Goal: Task Accomplishment & Management: Manage account settings

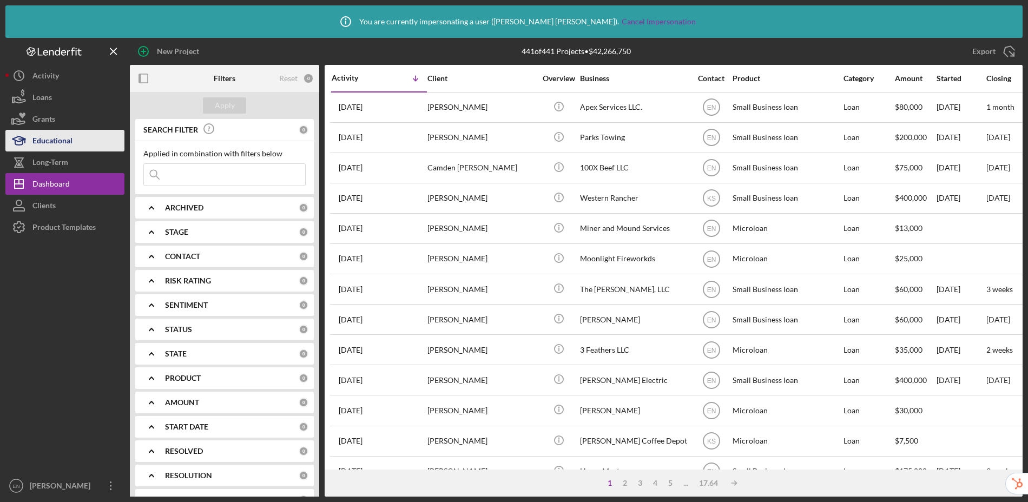
click at [57, 140] on div "Educational" at bounding box center [52, 142] width 40 height 24
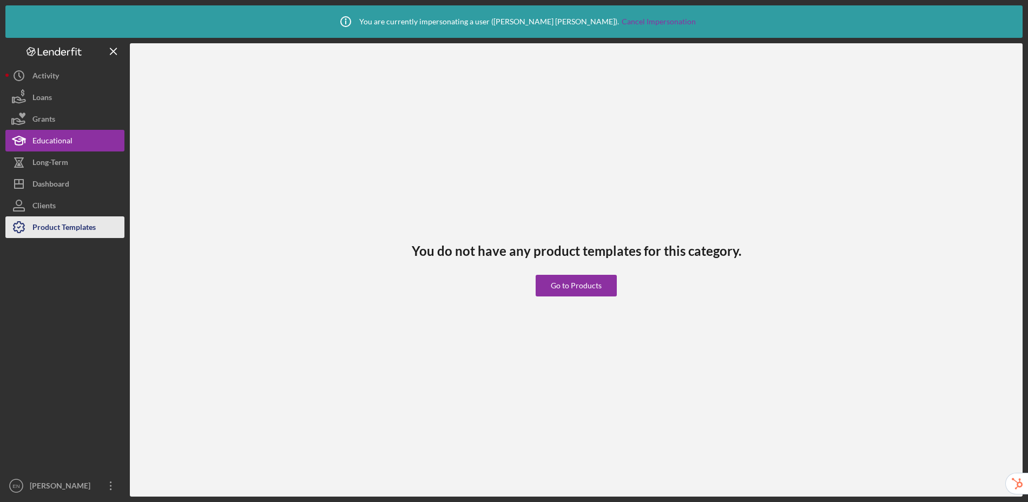
click at [51, 230] on div "Product Templates" at bounding box center [63, 228] width 63 height 24
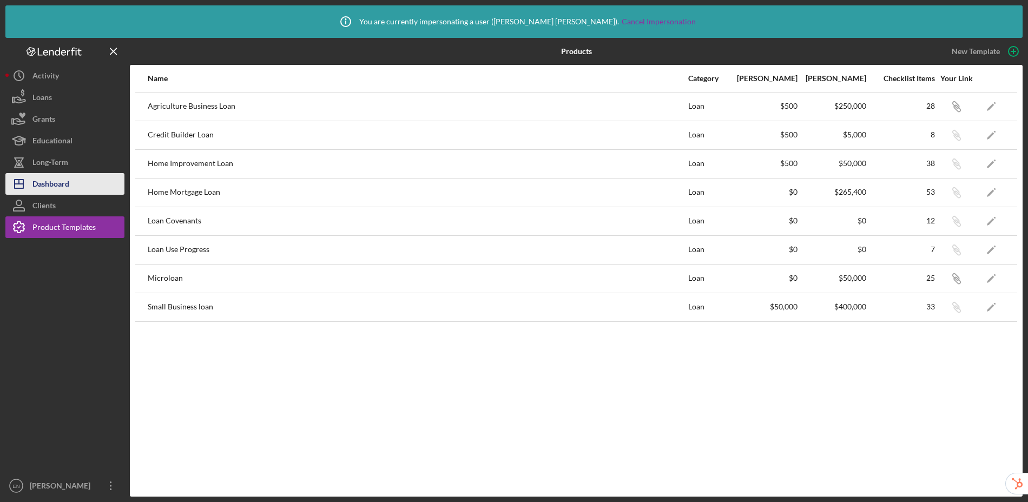
click at [54, 184] on div "Dashboard" at bounding box center [50, 185] width 37 height 24
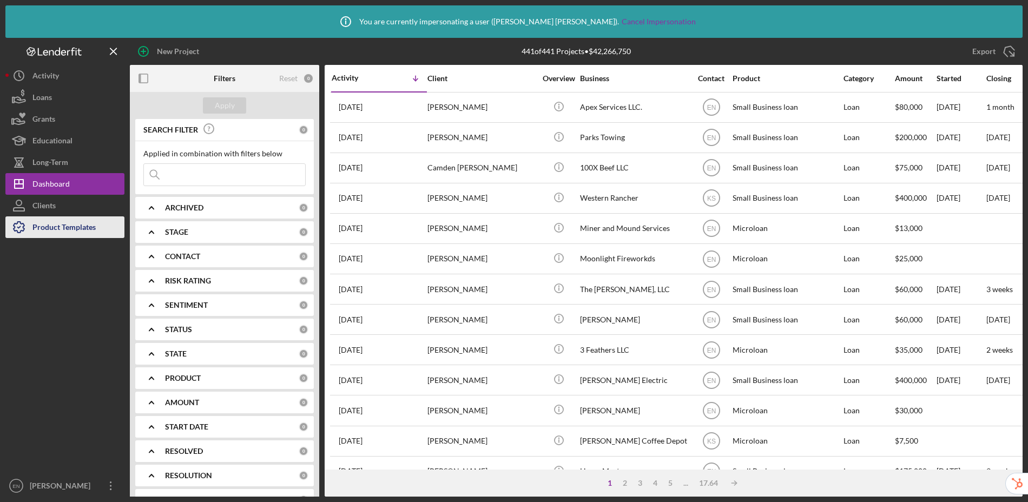
click at [62, 232] on div "Product Templates" at bounding box center [63, 228] width 63 height 24
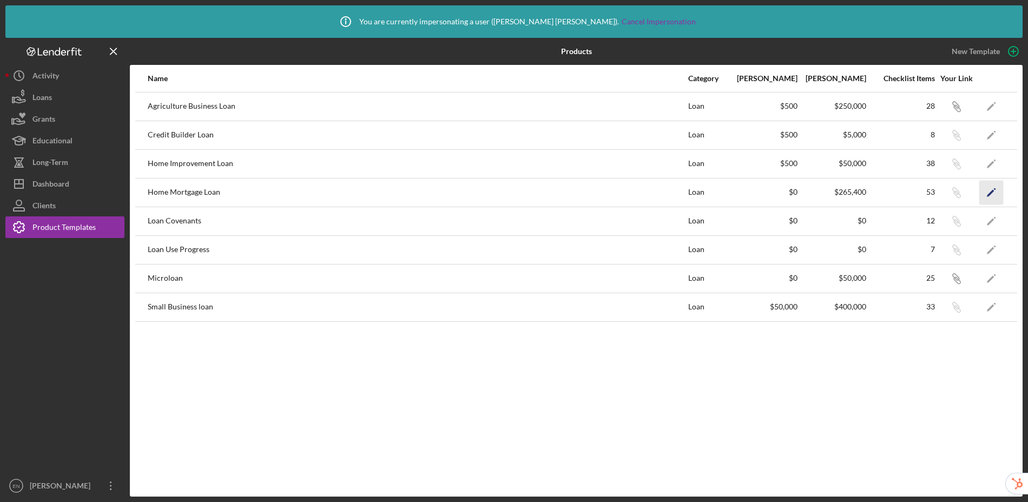
click at [997, 193] on icon "Icon/Edit" at bounding box center [991, 192] width 24 height 24
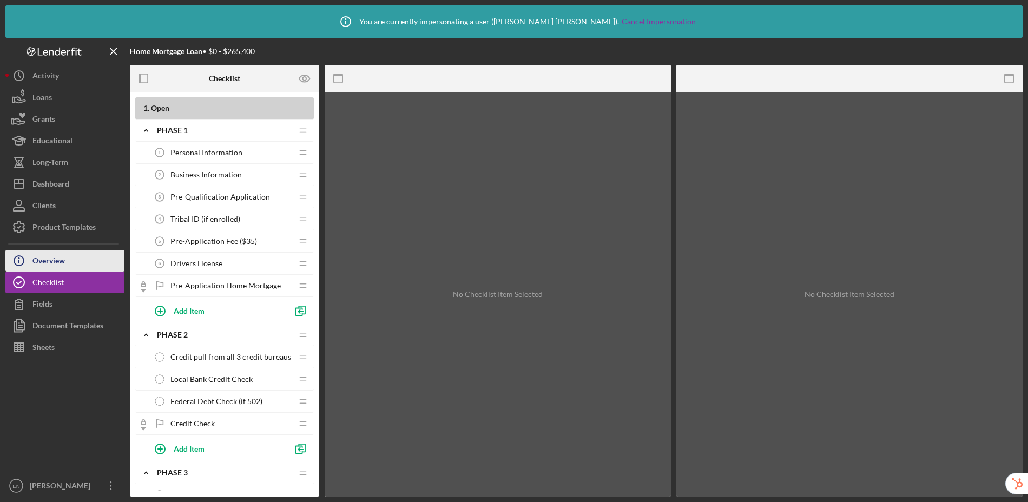
click at [85, 265] on button "Icon/Info Overview" at bounding box center [64, 261] width 119 height 22
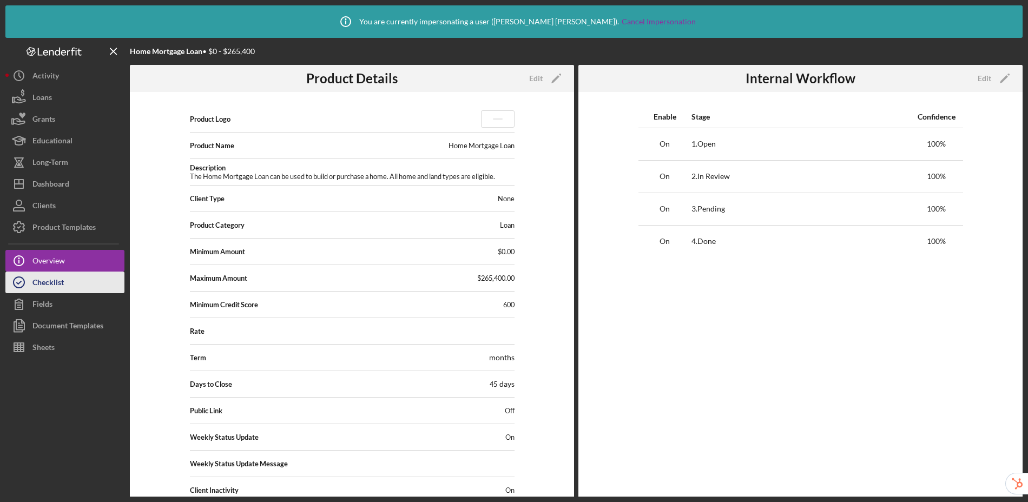
click at [90, 279] on button "Checklist" at bounding box center [64, 283] width 119 height 22
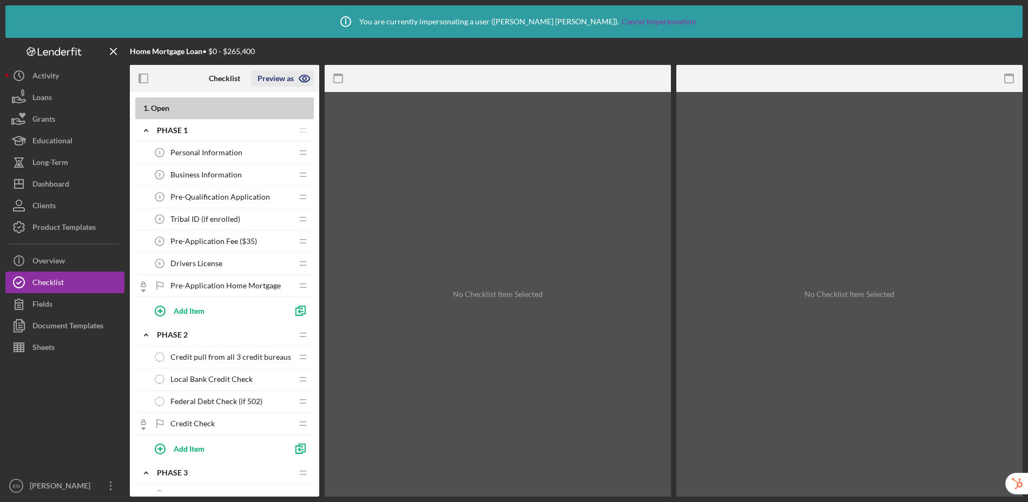
click at [302, 78] on icon "button" at bounding box center [303, 78] width 3 height 3
click at [295, 107] on link "Point of Contact" at bounding box center [286, 104] width 67 height 22
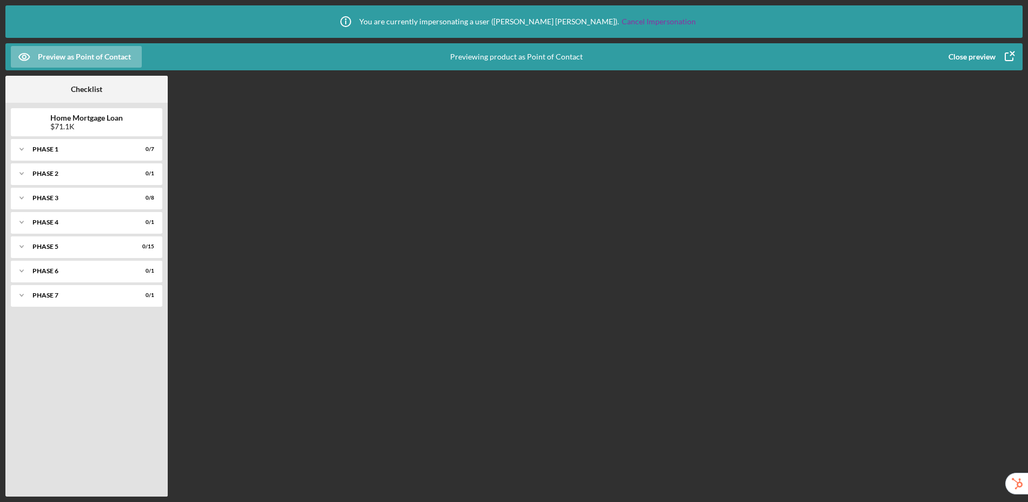
click at [966, 56] on div "Close preview" at bounding box center [971, 57] width 47 height 22
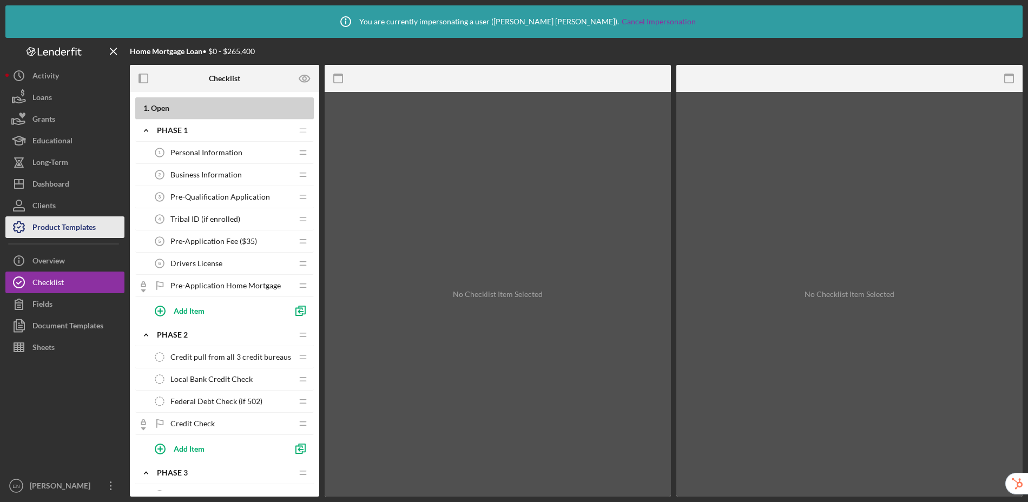
click at [62, 232] on div "Product Templates" at bounding box center [63, 228] width 63 height 24
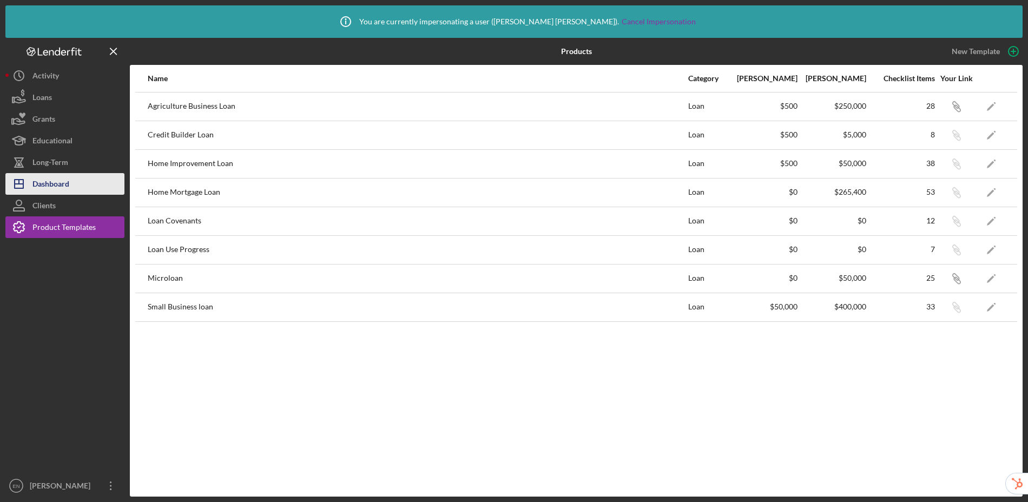
click at [53, 187] on div "Dashboard" at bounding box center [50, 185] width 37 height 24
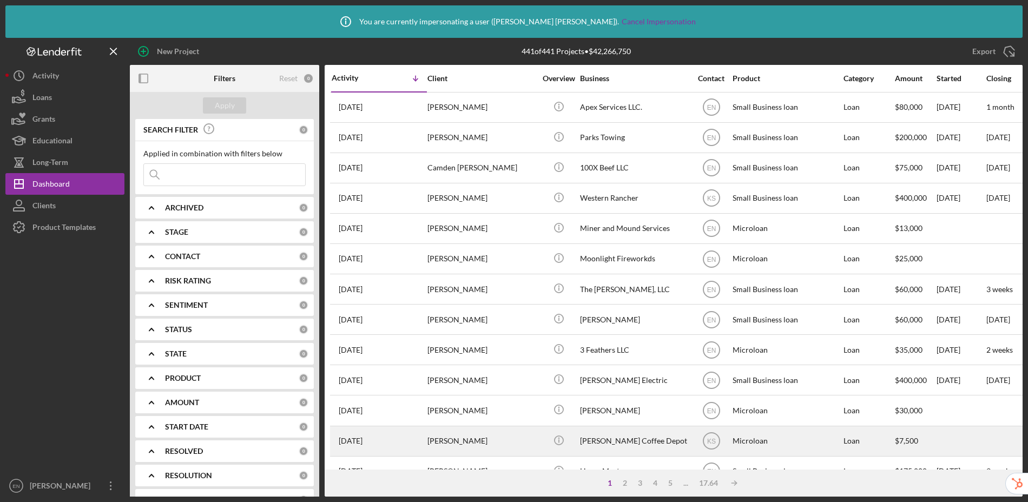
click at [795, 445] on div "Microloan" at bounding box center [787, 441] width 108 height 29
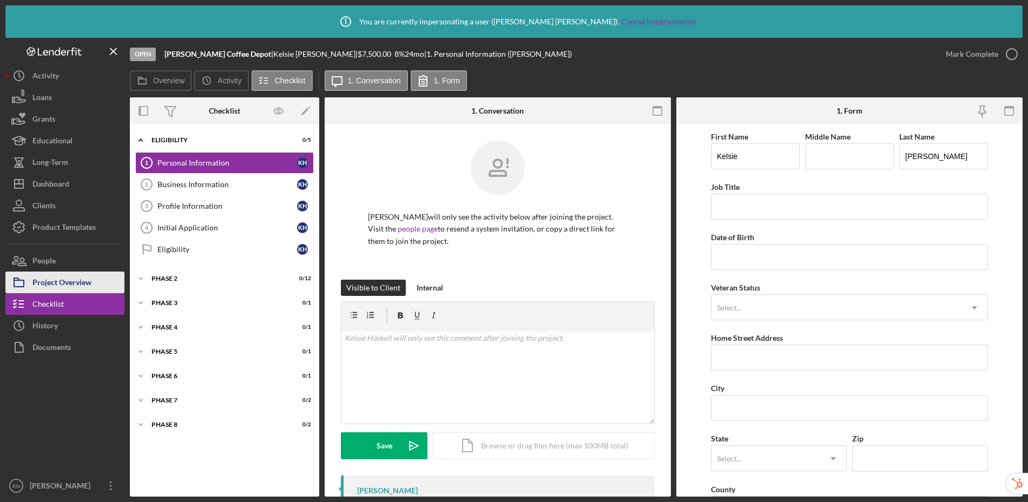
click at [48, 276] on div "Project Overview" at bounding box center [61, 284] width 59 height 24
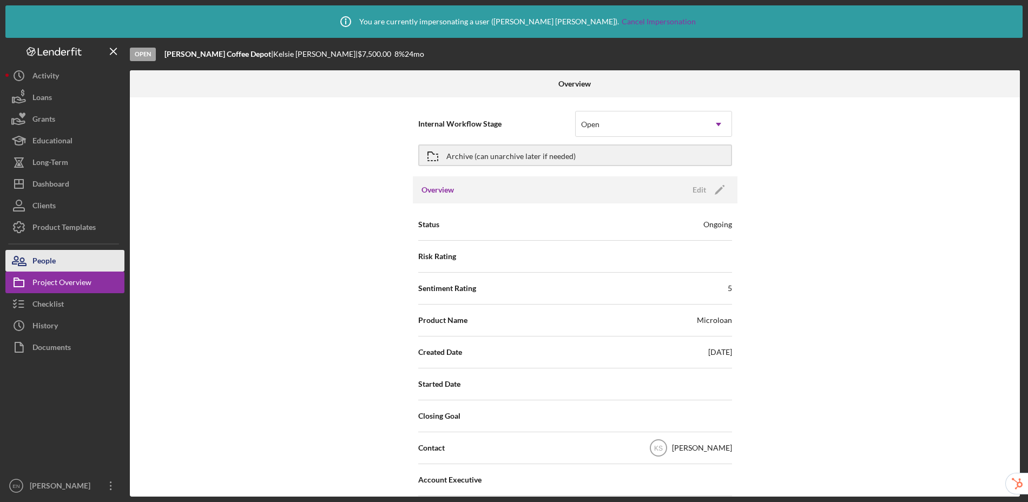
click at [49, 259] on div "People" at bounding box center [43, 262] width 23 height 24
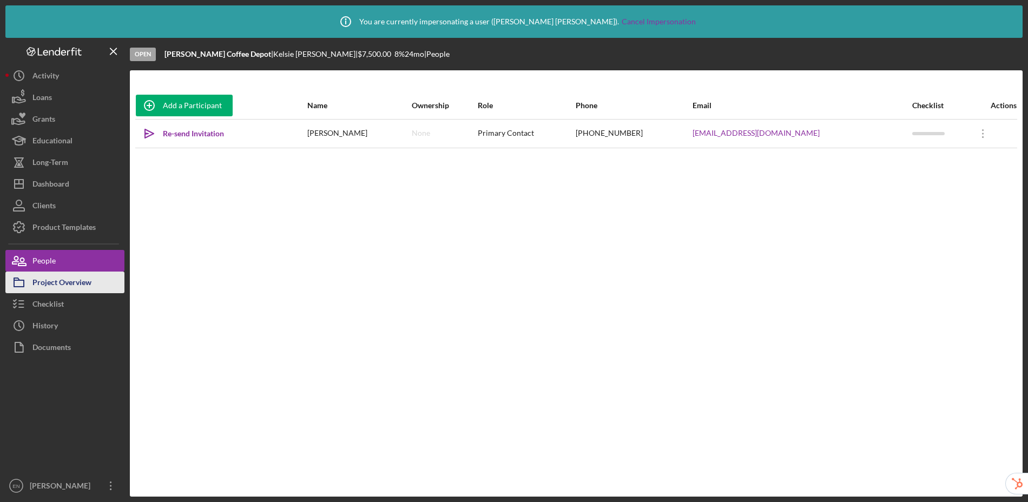
click at [55, 273] on div "Project Overview" at bounding box center [61, 284] width 59 height 24
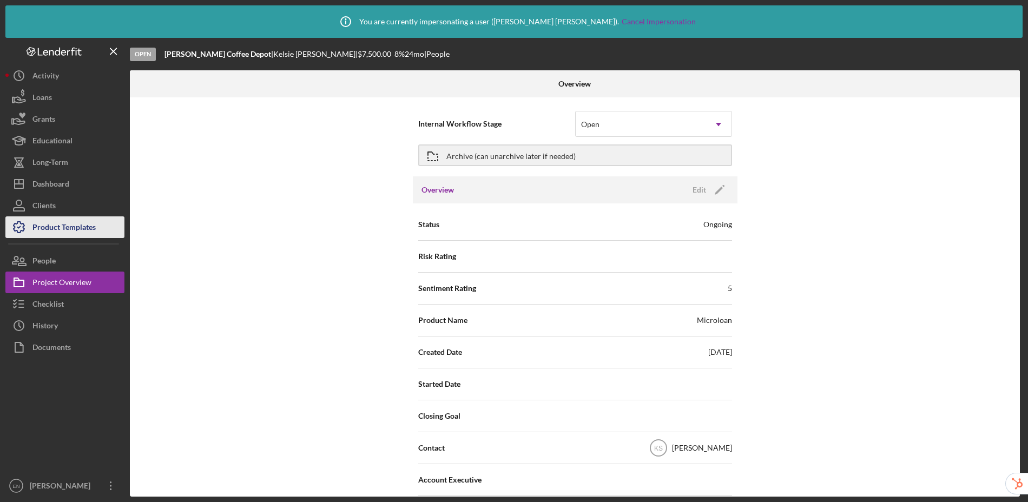
click at [98, 223] on button "Product Templates" at bounding box center [64, 227] width 119 height 22
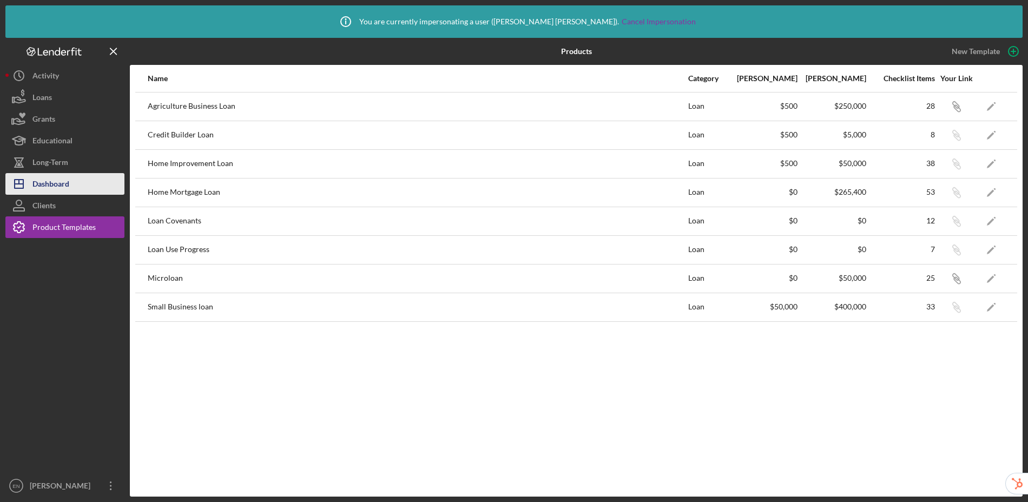
click at [58, 187] on div "Dashboard" at bounding box center [50, 185] width 37 height 24
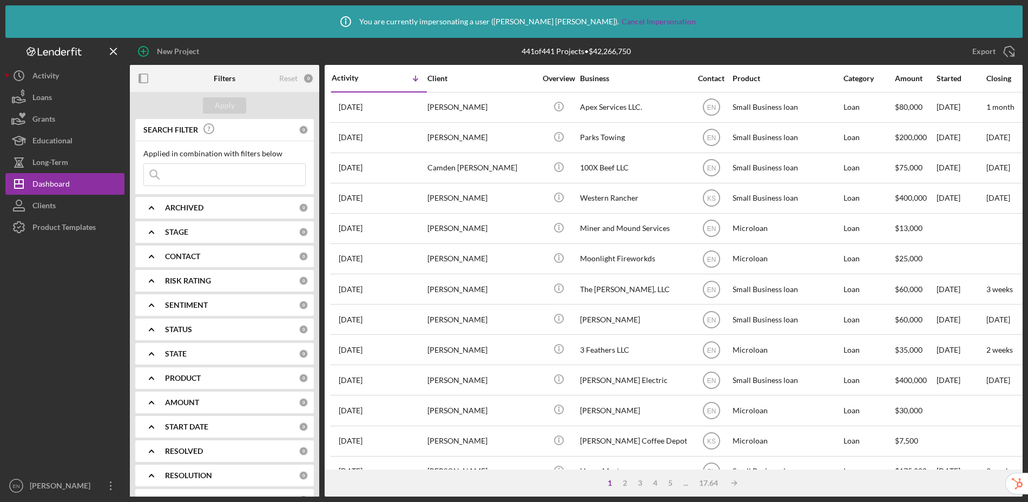
click at [182, 209] on b "ARCHIVED" at bounding box center [184, 207] width 38 height 9
click at [152, 252] on input "Active" at bounding box center [149, 252] width 11 height 11
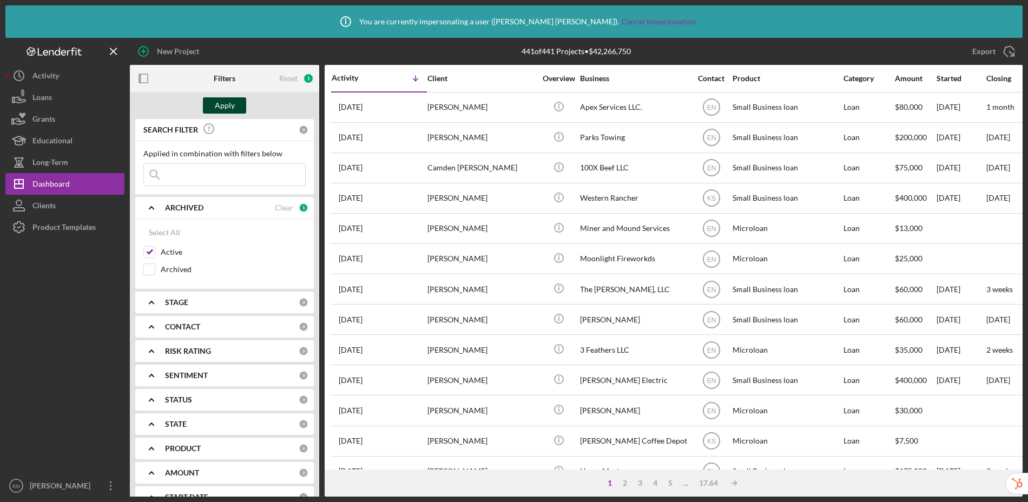
click at [227, 108] on div "Apply" at bounding box center [225, 105] width 20 height 16
click at [283, 209] on div "Clear" at bounding box center [284, 207] width 18 height 9
checkbox input "false"
click at [220, 109] on div "Apply" at bounding box center [225, 105] width 20 height 16
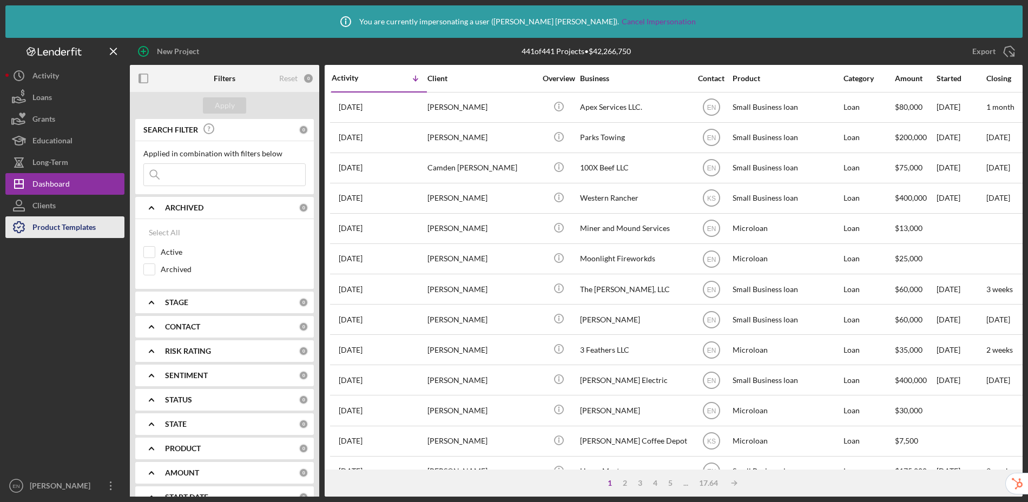
click at [69, 228] on div "Product Templates" at bounding box center [63, 228] width 63 height 24
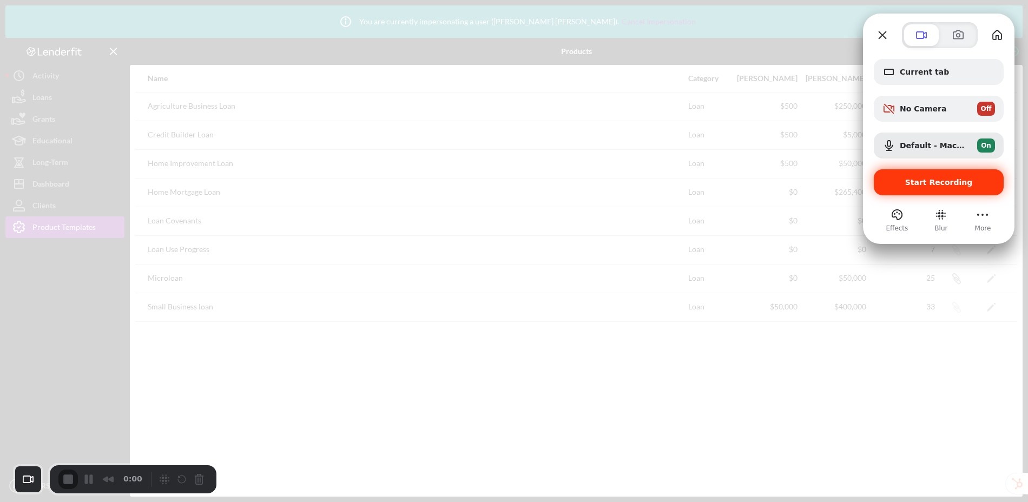
click at [958, 186] on span "Start Recording" at bounding box center [939, 182] width 68 height 9
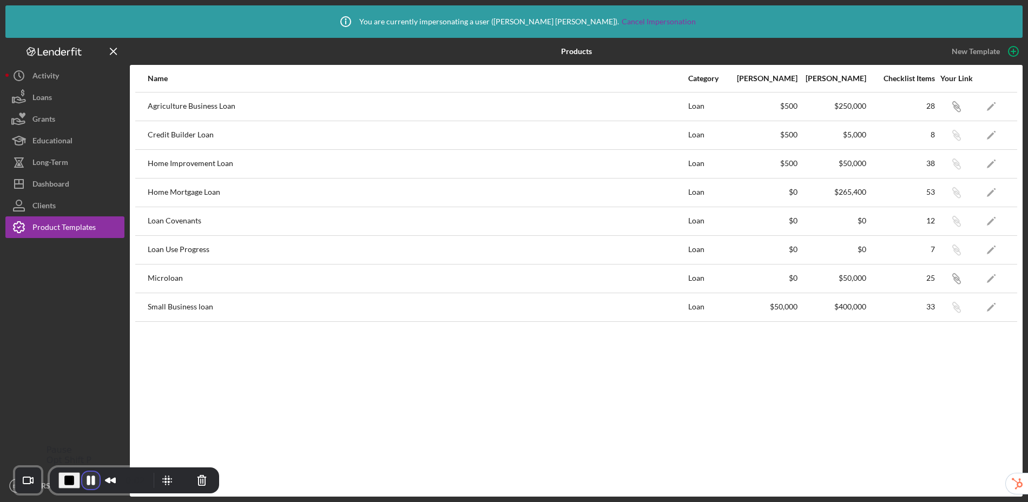
click at [91, 478] on button "Pause Recording" at bounding box center [90, 480] width 17 height 17
click at [180, 478] on button "Restart Recording" at bounding box center [183, 480] width 13 height 13
click at [995, 279] on icon "Icon/Edit" at bounding box center [991, 278] width 24 height 24
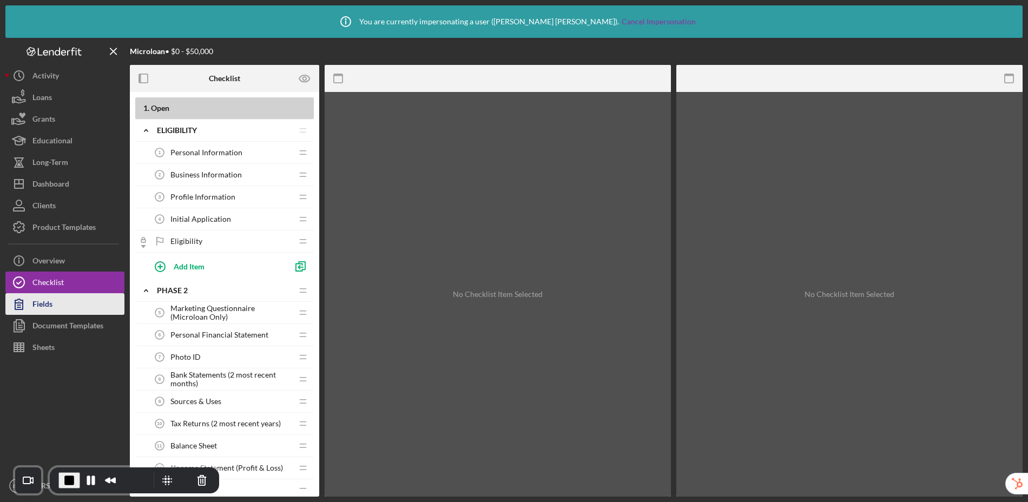
click at [51, 306] on div "Fields" at bounding box center [42, 305] width 20 height 24
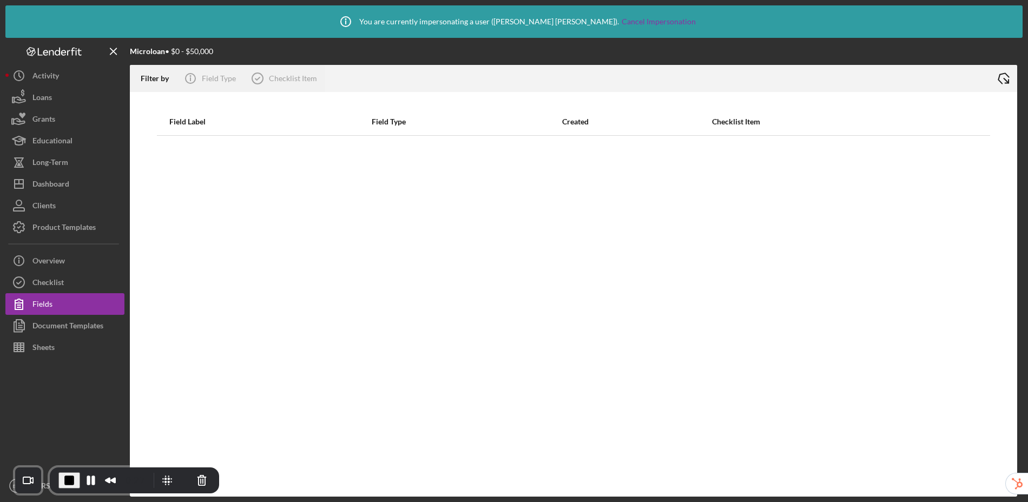
click at [1002, 82] on icon "Icon/Export" at bounding box center [1003, 78] width 27 height 27
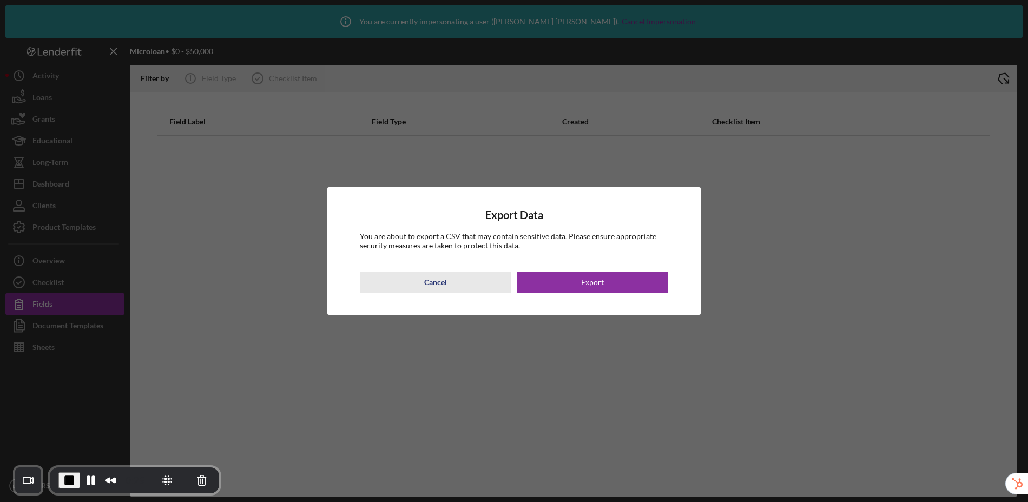
click at [426, 281] on div "Cancel" at bounding box center [435, 283] width 23 height 22
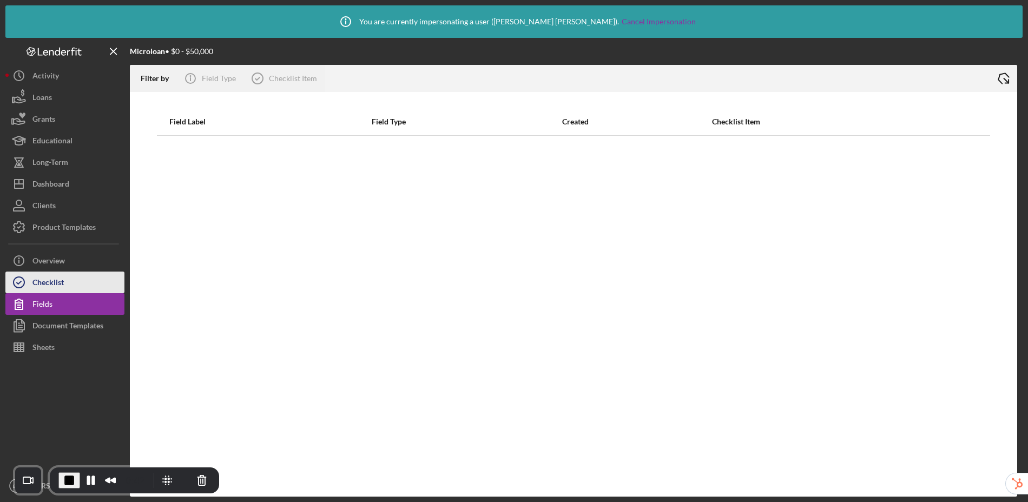
click at [70, 286] on button "Checklist" at bounding box center [64, 283] width 119 height 22
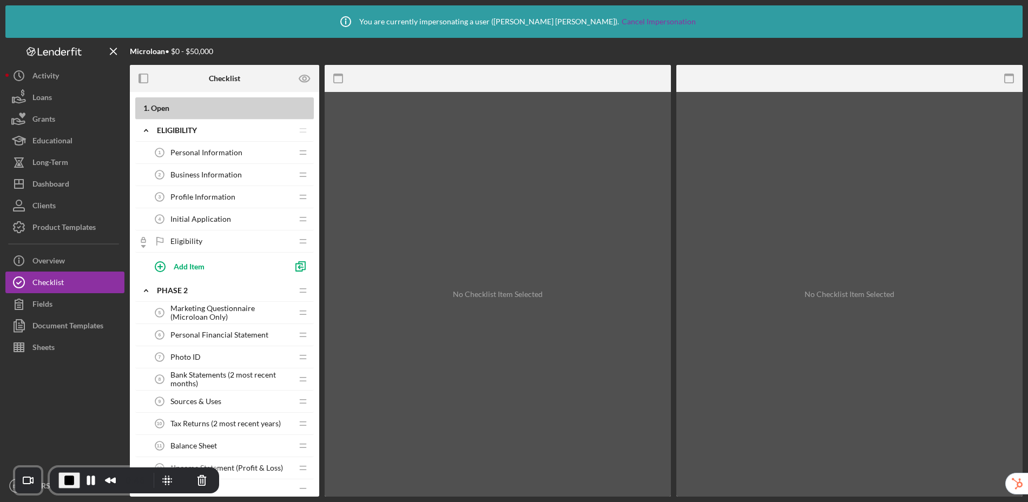
click at [205, 174] on span "Business Information" at bounding box center [205, 174] width 71 height 9
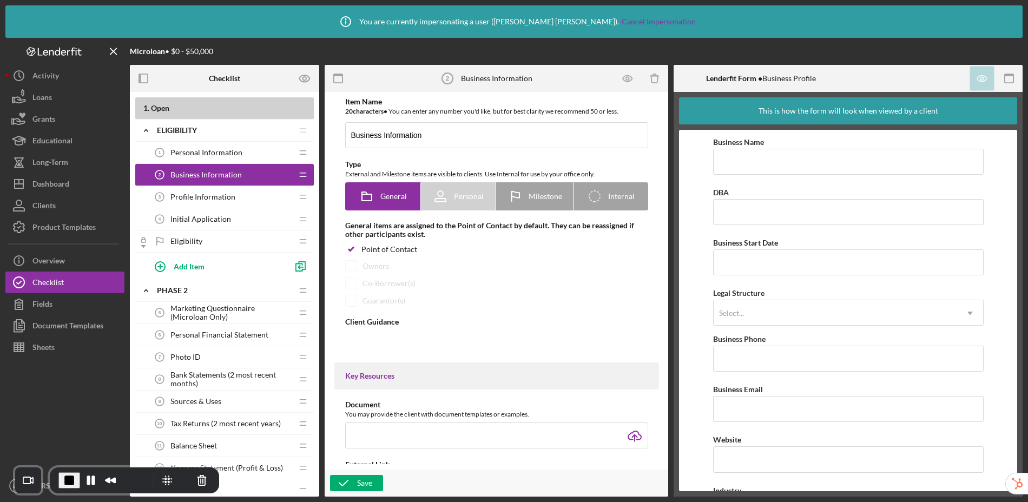
type textarea "<div>Please complete the form.</div>"
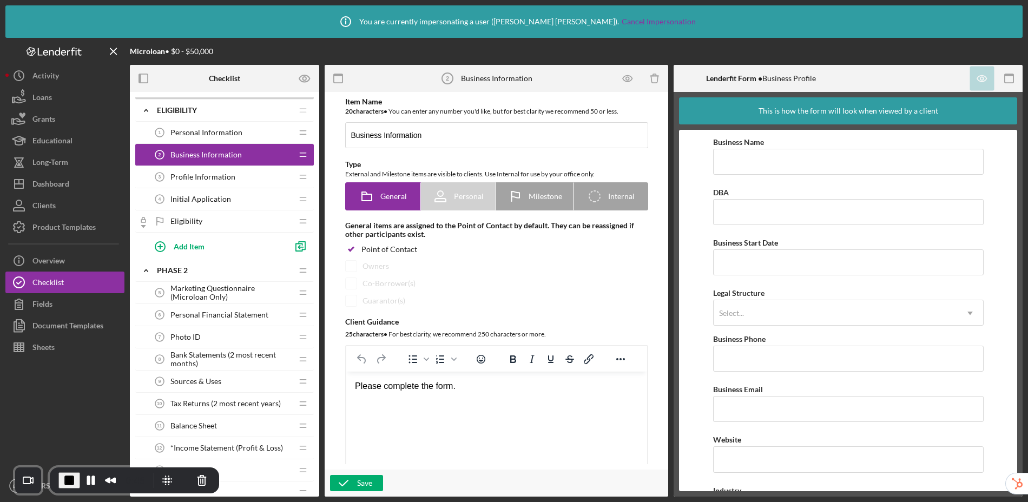
scroll to position [73, 0]
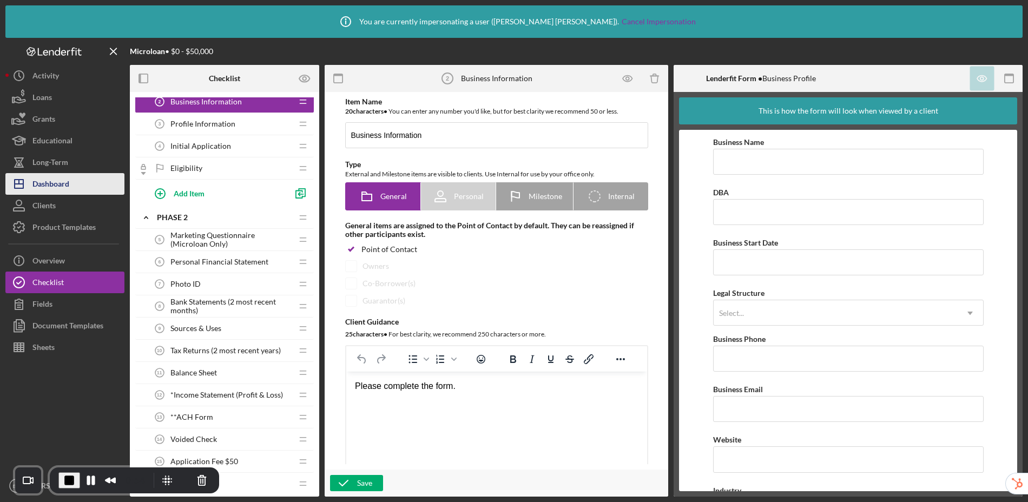
click at [63, 186] on div "Dashboard" at bounding box center [50, 185] width 37 height 24
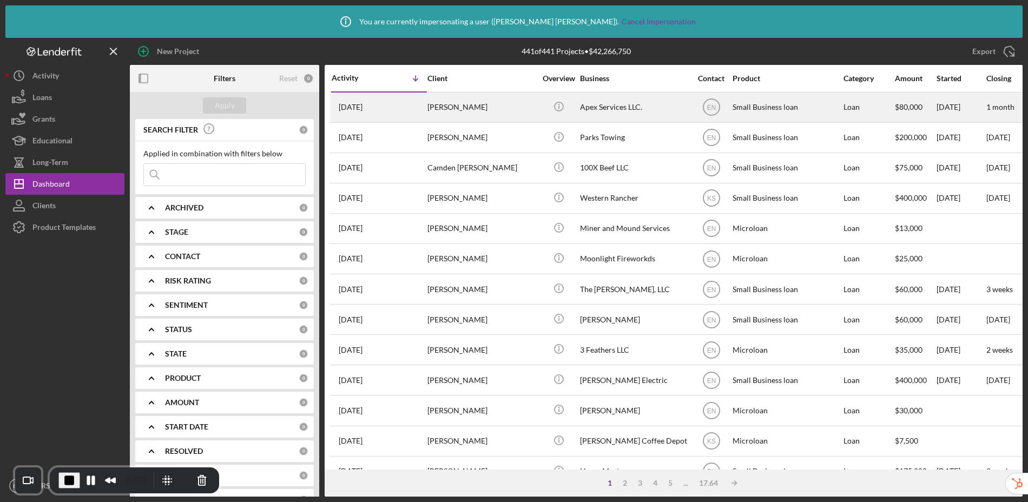
click at [455, 105] on div "[PERSON_NAME]" at bounding box center [481, 107] width 108 height 29
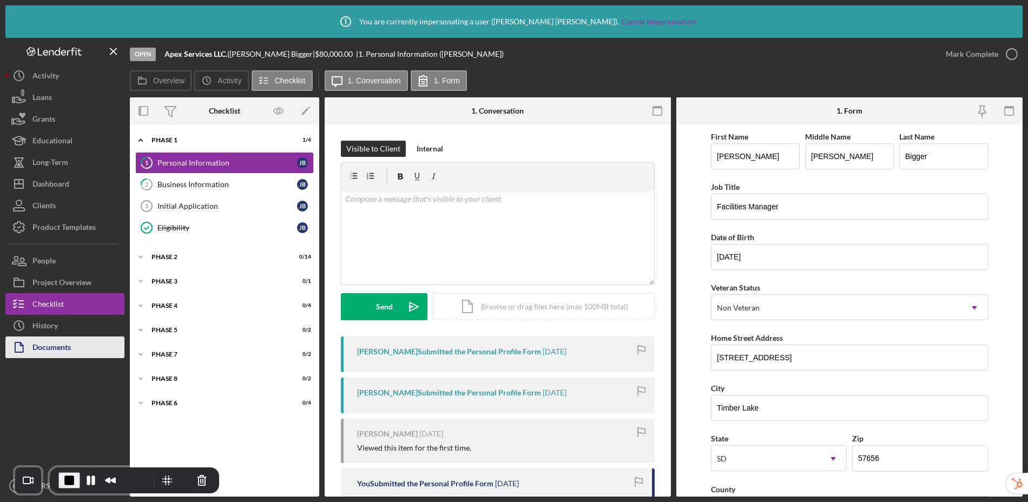
click at [67, 347] on div "Documents" at bounding box center [51, 349] width 38 height 24
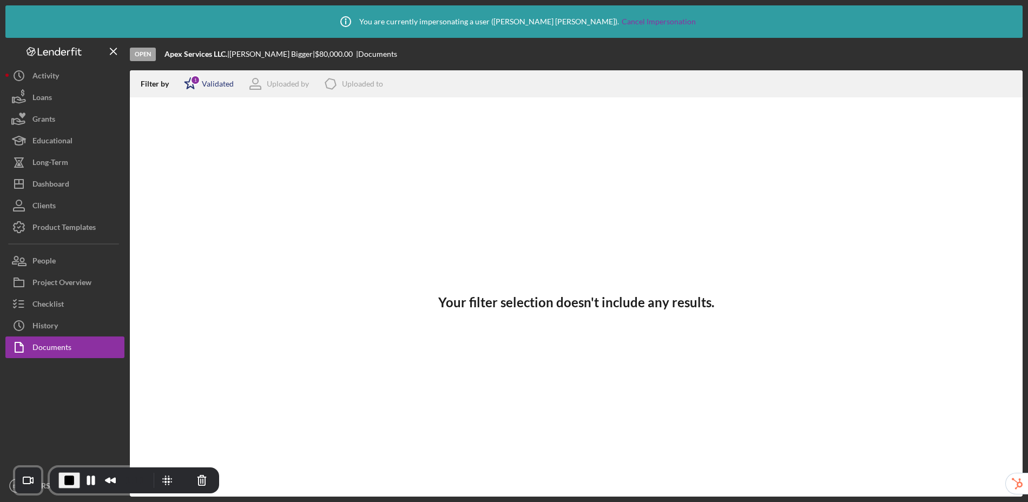
click at [197, 77] on div "1" at bounding box center [195, 80] width 10 height 10
click at [190, 143] on input "checkbox" at bounding box center [189, 141] width 11 height 11
checkbox input "true"
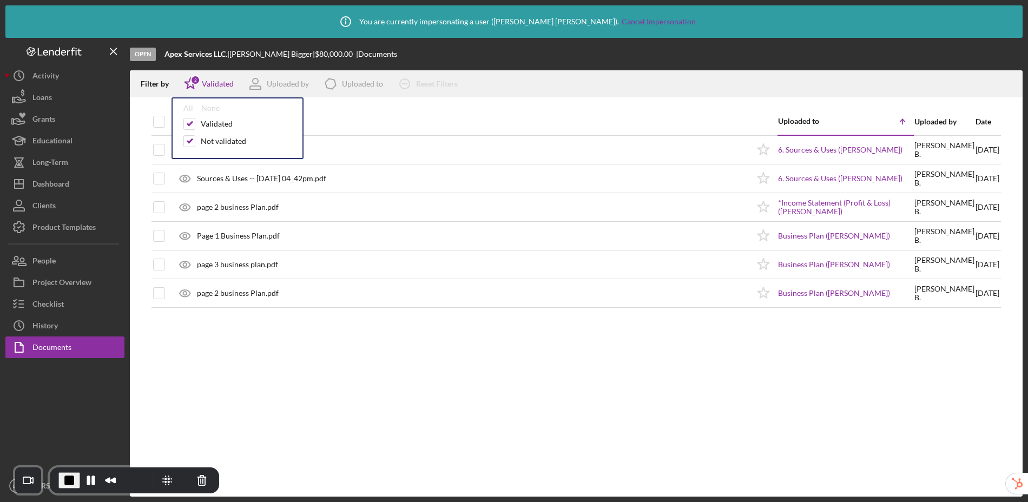
click at [543, 94] on div "Filter by Icon/Star 2 Validated All None Validated Not validated Uploaded by Ic…" at bounding box center [576, 83] width 893 height 27
click at [157, 121] on input "checkbox" at bounding box center [159, 121] width 11 height 11
checkbox input "true"
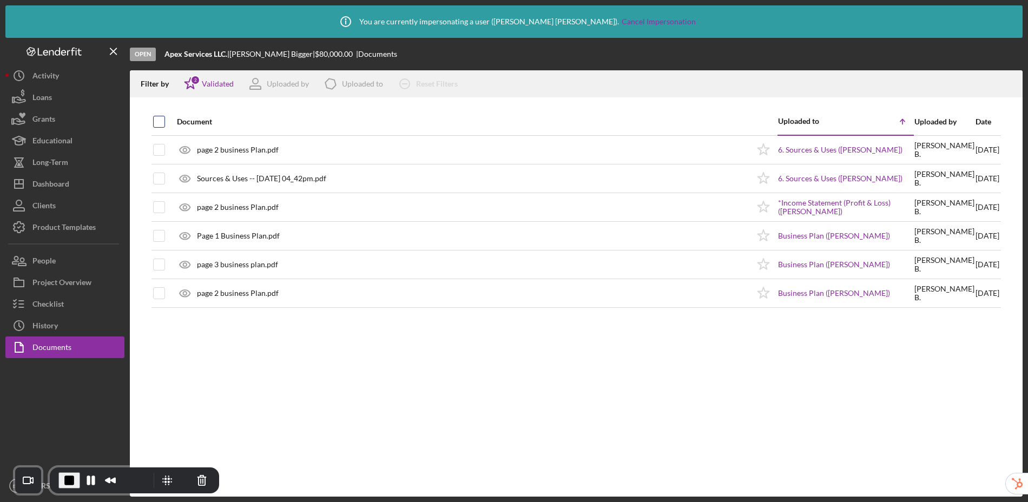
checkbox input "true"
click at [34, 328] on div "History" at bounding box center [44, 327] width 25 height 24
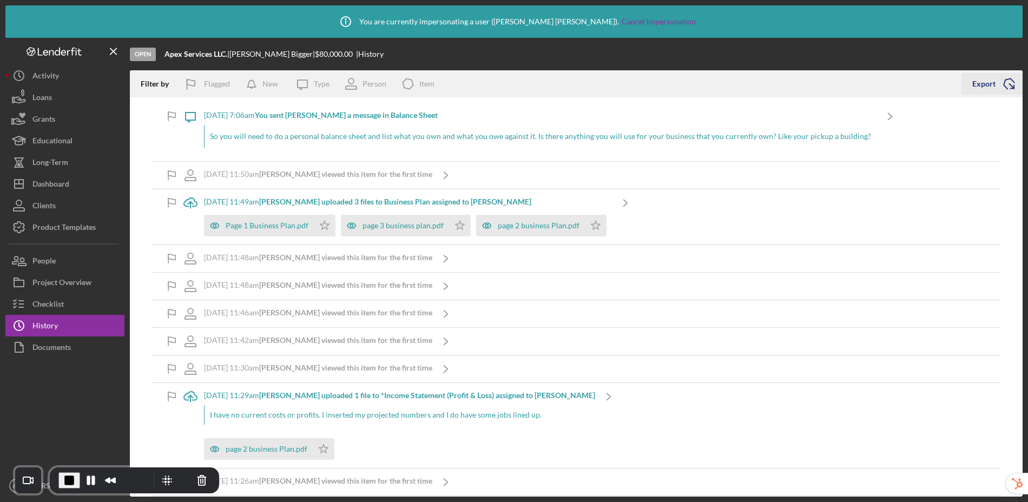
click at [985, 88] on div "Export" at bounding box center [983, 84] width 23 height 22
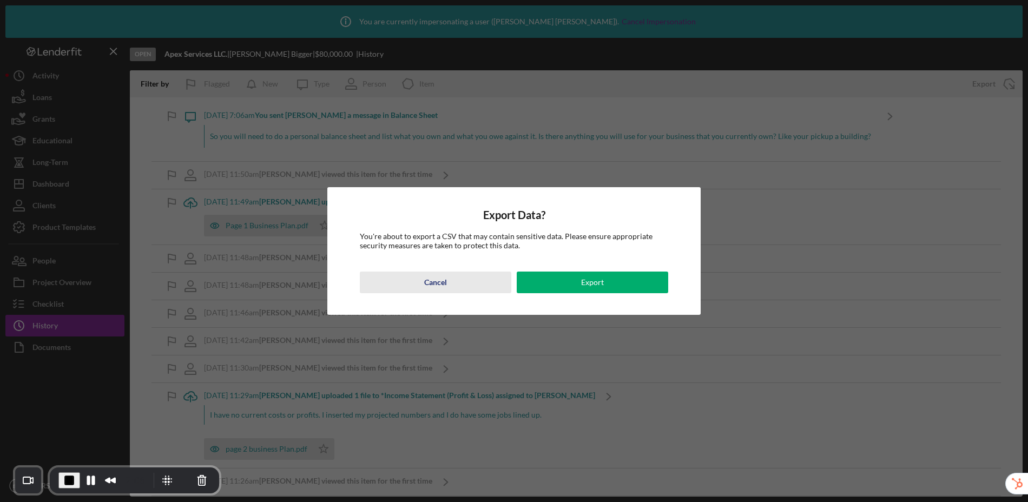
click at [424, 285] on button "Cancel" at bounding box center [435, 283] width 151 height 22
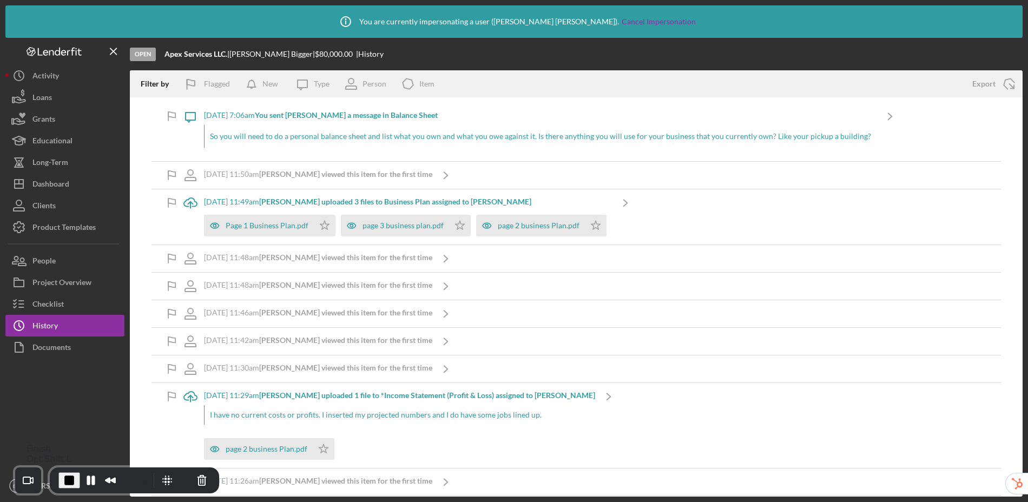
click at [68, 483] on span "End Recording" at bounding box center [69, 480] width 13 height 13
